Goal: Transaction & Acquisition: Purchase product/service

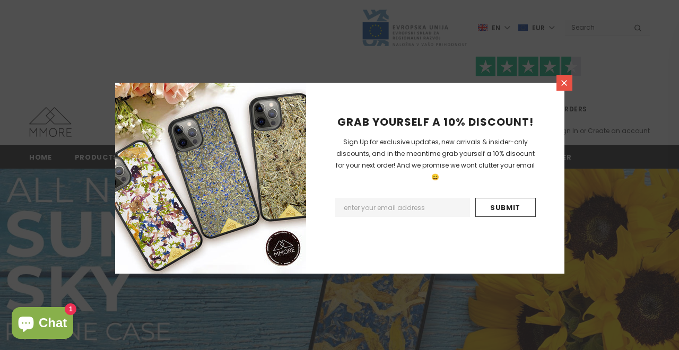
click at [566, 80] on icon at bounding box center [563, 82] width 9 height 9
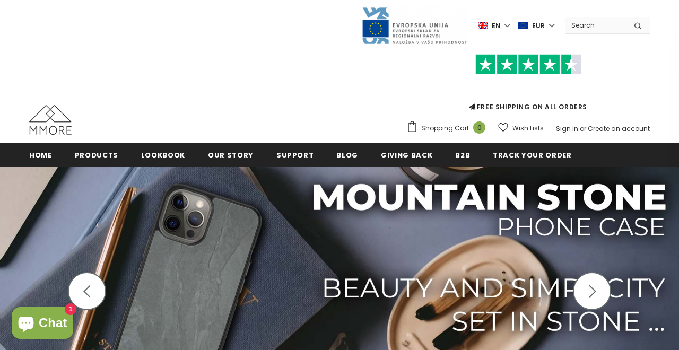
scroll to position [2, 0]
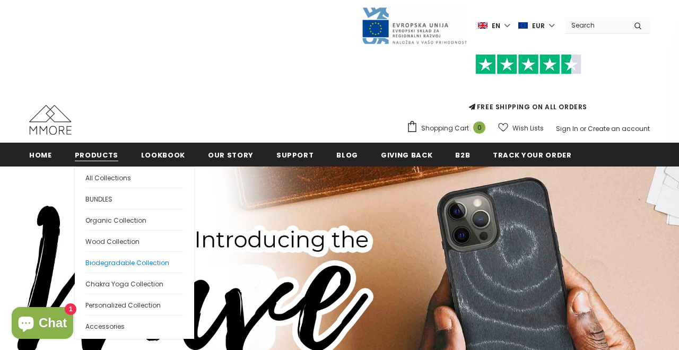
click at [101, 261] on span "Biodegradable Collection" at bounding box center [127, 262] width 84 height 9
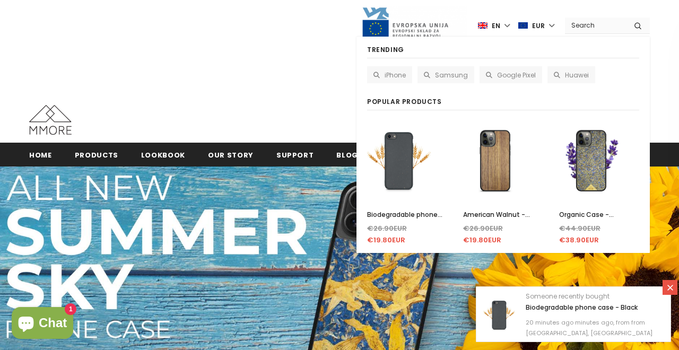
click at [589, 28] on input "Search Site" at bounding box center [595, 25] width 61 height 15
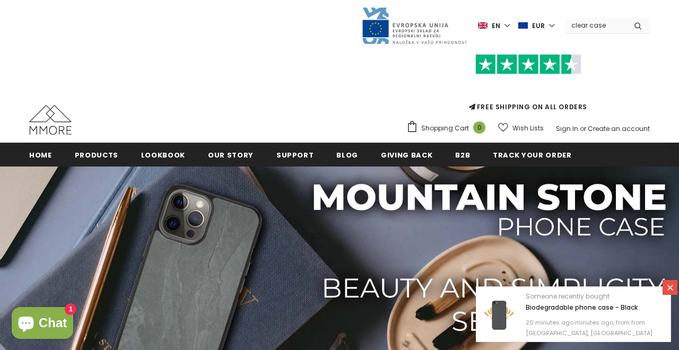
type input "clear case"
click at [637, 25] on button "submit" at bounding box center [638, 26] width 24 height 16
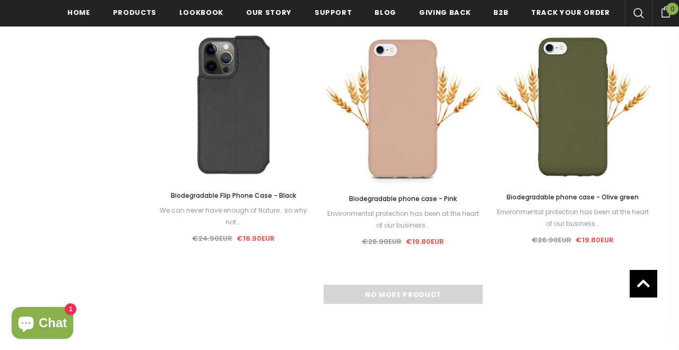
scroll to position [1159, 0]
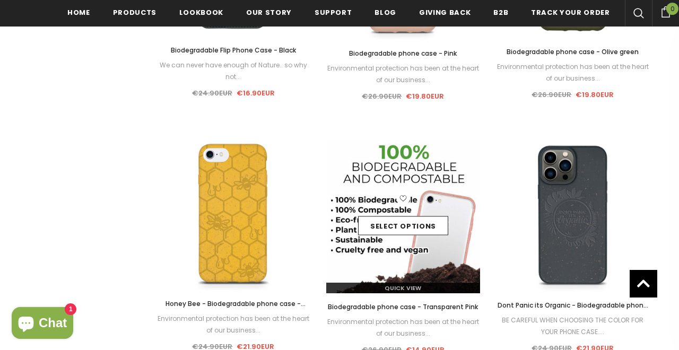
click at [387, 260] on img at bounding box center [403, 216] width 154 height 154
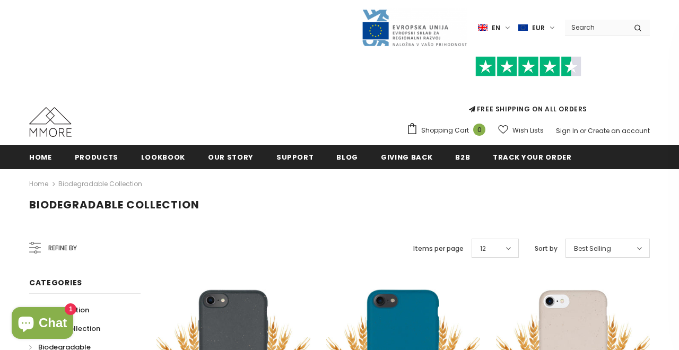
scroll to position [0, 0]
click at [497, 248] on div "12" at bounding box center [494, 248] width 47 height 19
click at [604, 249] on span "Best Selling" at bounding box center [592, 248] width 37 height 11
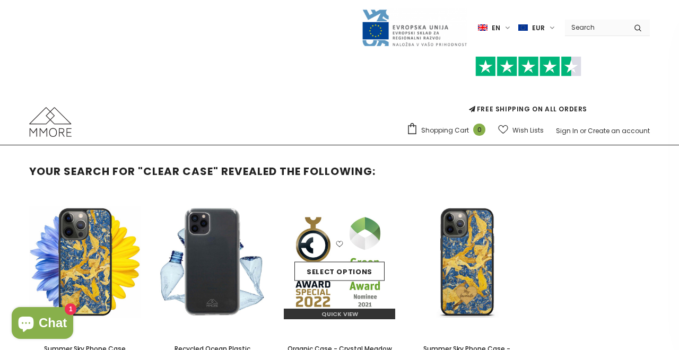
click at [344, 262] on form "Select options" at bounding box center [339, 271] width 90 height 19
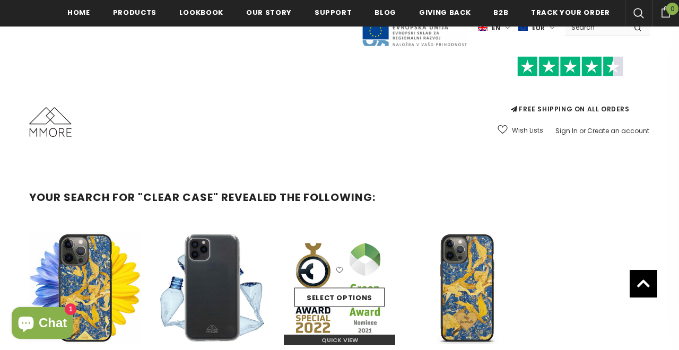
scroll to position [208, 0]
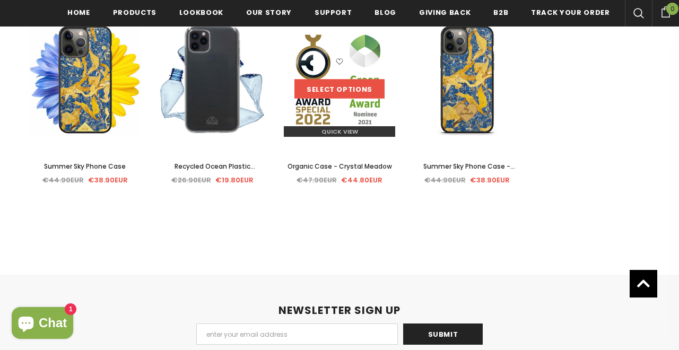
click at [318, 89] on link "Select options" at bounding box center [339, 89] width 90 height 19
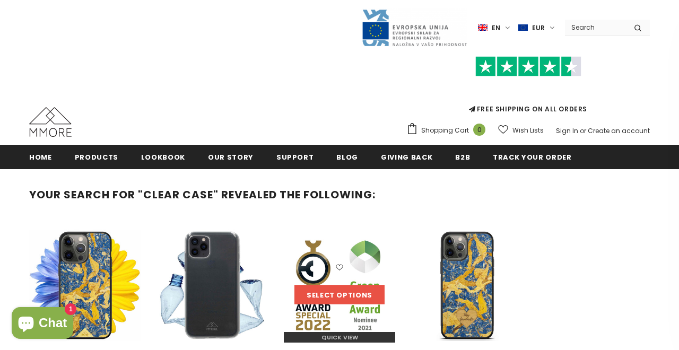
scroll to position [0, 0]
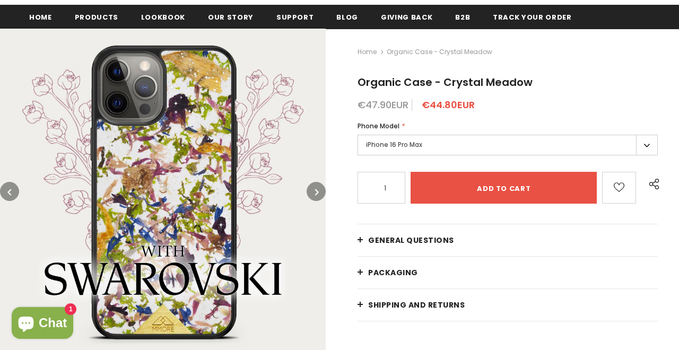
scroll to position [140, 0]
